Goal: Check status

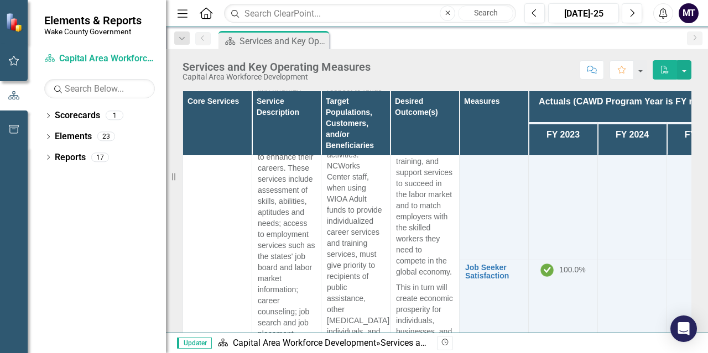
scroll to position [1714, 0]
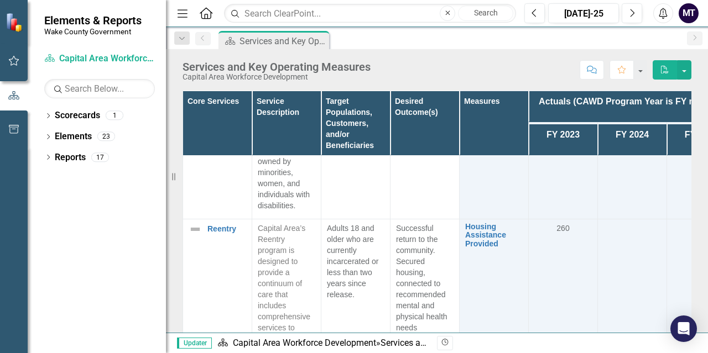
scroll to position [3483, 0]
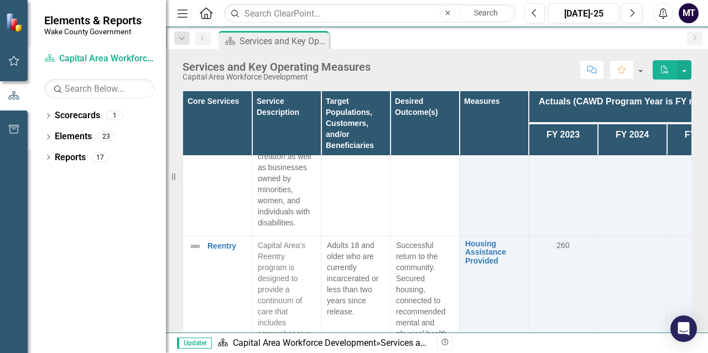
click at [416, 244] on p "Successful return to the community. Secured housing, connected to recommended m…" at bounding box center [424, 323] width 57 height 166
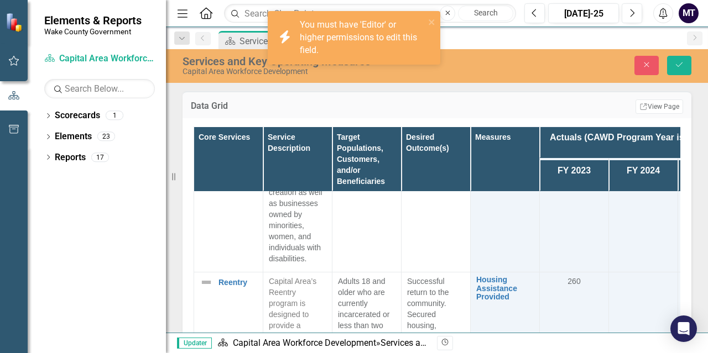
click at [426, 276] on p "Successful return to the community. Secured housing, connected to recommended m…" at bounding box center [435, 359] width 57 height 166
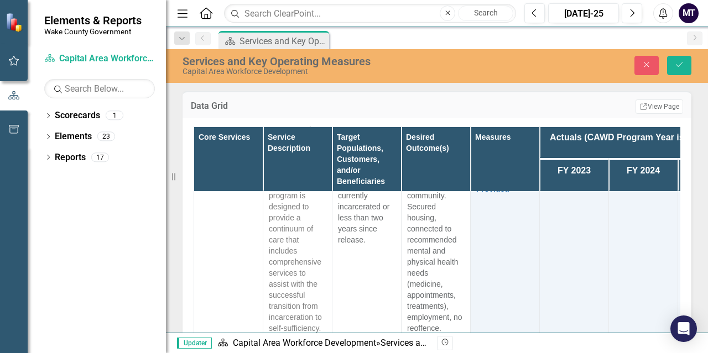
scroll to position [3593, 0]
click at [444, 285] on p "Successful return to the community. Secured housing, connected to recommended m…" at bounding box center [435, 248] width 57 height 166
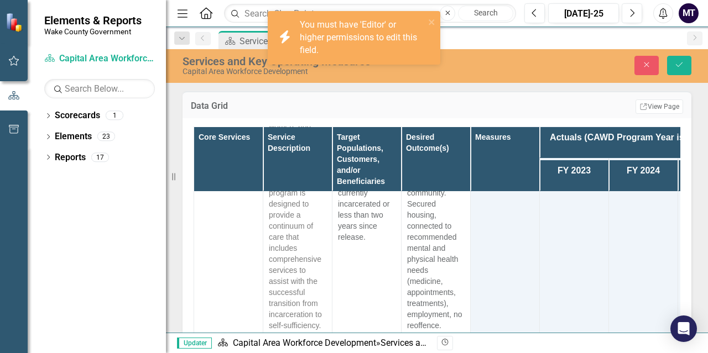
click at [432, 277] on p "Successful return to the community. Secured housing, connected to recommended m…" at bounding box center [435, 248] width 57 height 166
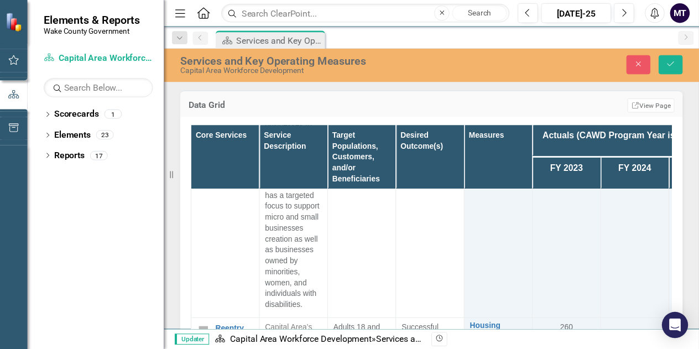
scroll to position [3428, 0]
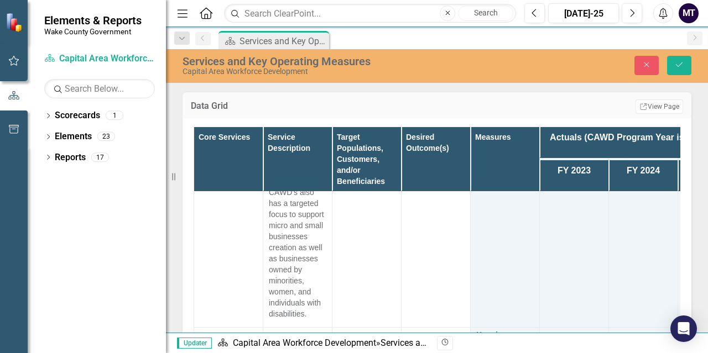
drag, startPoint x: 172, startPoint y: 176, endPoint x: 127, endPoint y: 174, distance: 46.0
click at [127, 174] on div "Elements & Reports Wake County Government Scorecard Capital Area Workforce Deve…" at bounding box center [83, 176] width 166 height 353
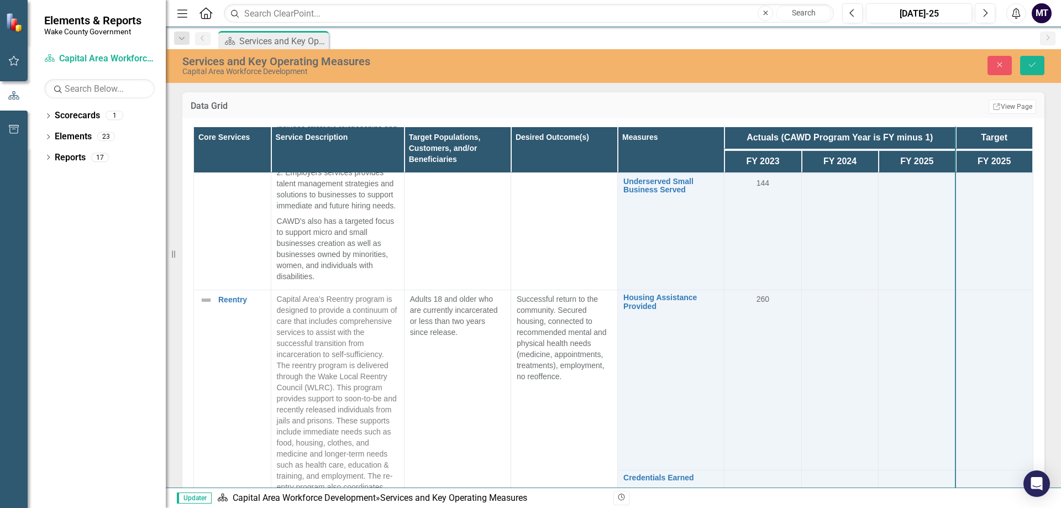
scroll to position [1456, 0]
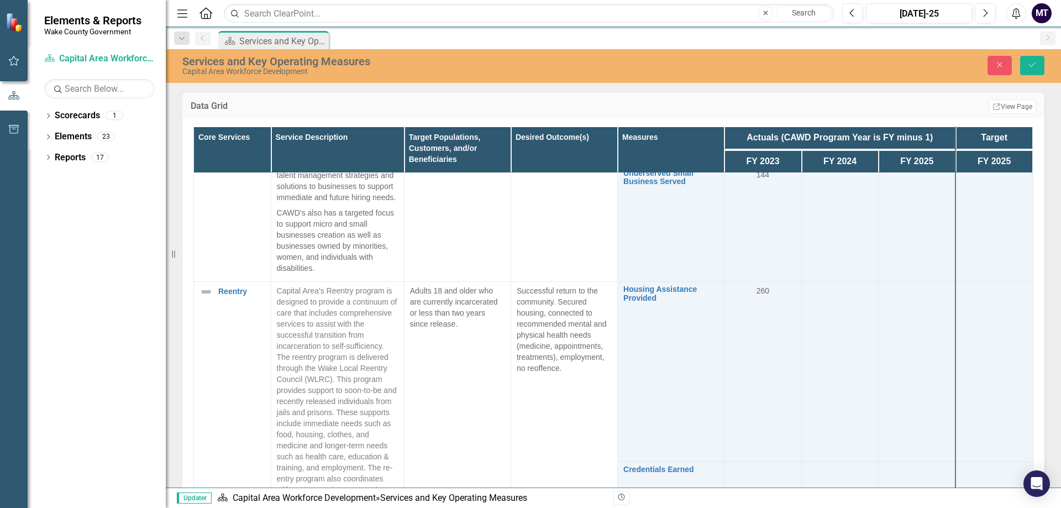
click at [707, 353] on td "260" at bounding box center [763, 372] width 77 height 180
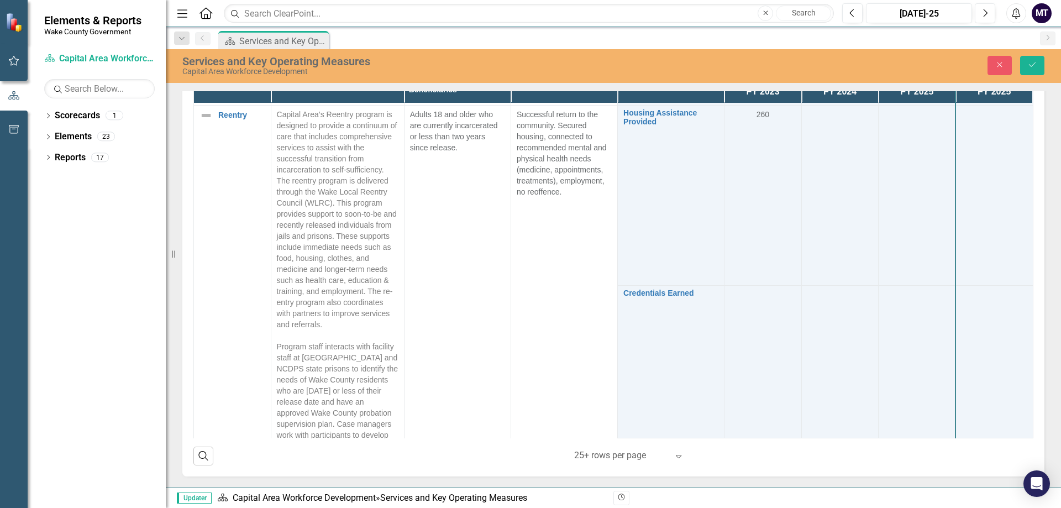
scroll to position [1543, 0]
